Goal: Task Accomplishment & Management: Manage account settings

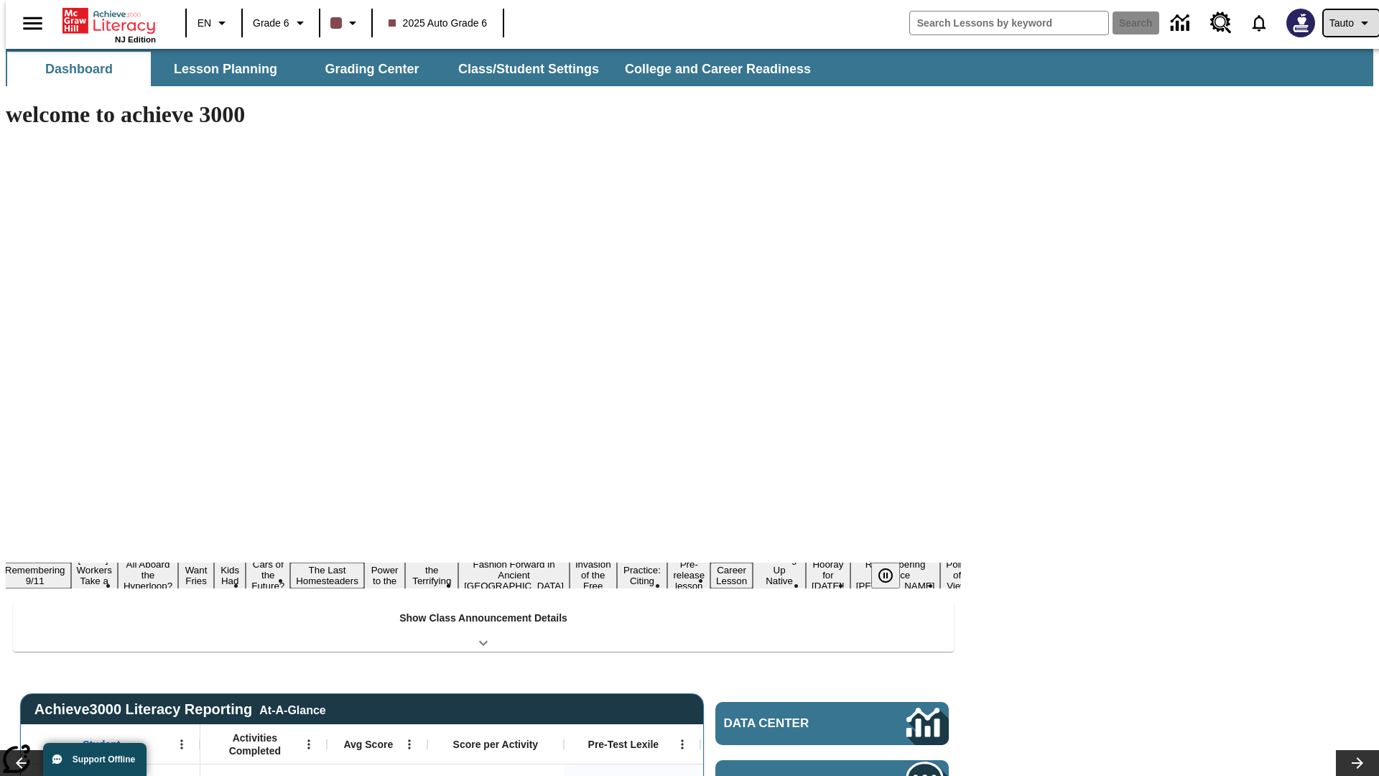
click at [1344, 23] on span "Tauto" at bounding box center [1341, 23] width 24 height 15
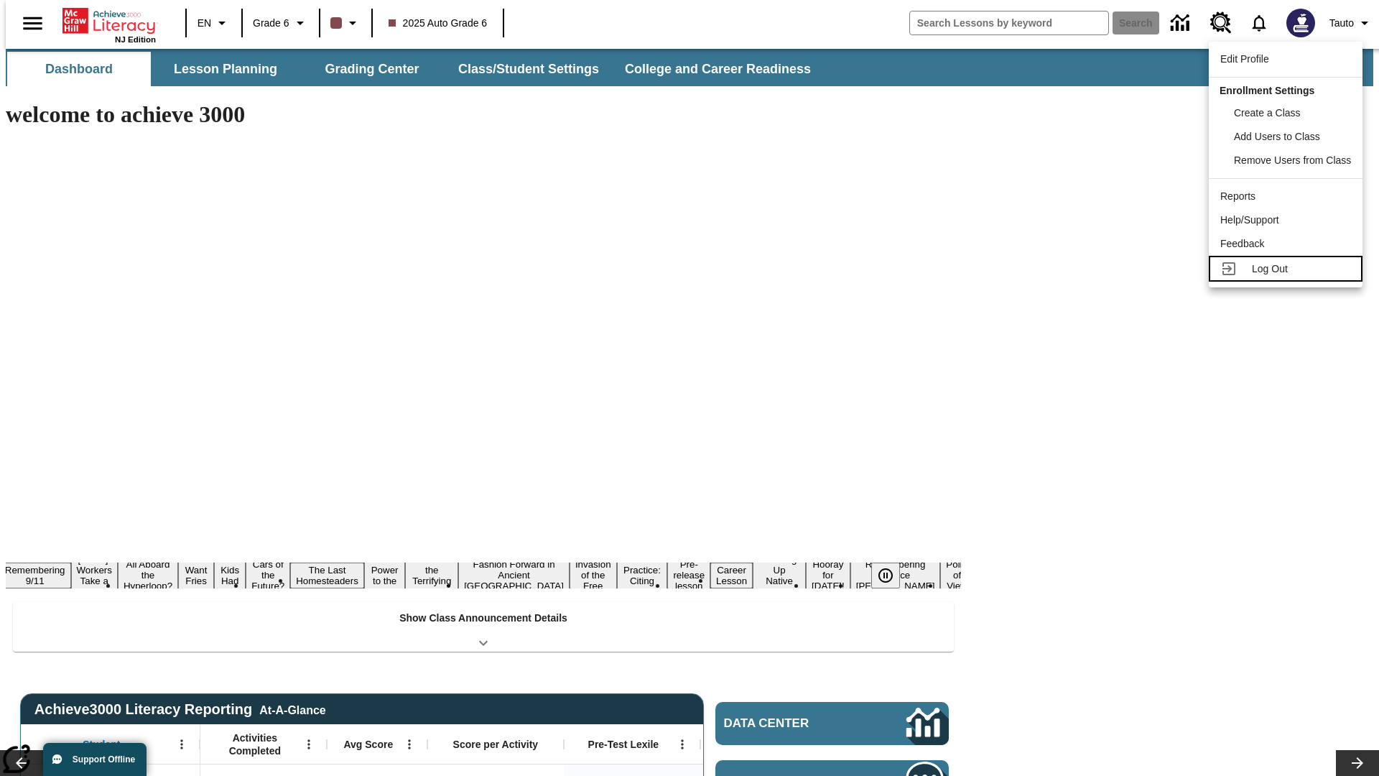
click at [1288, 269] on span "Log Out" at bounding box center [1270, 268] width 36 height 11
